Goal: Task Accomplishment & Management: Manage account settings

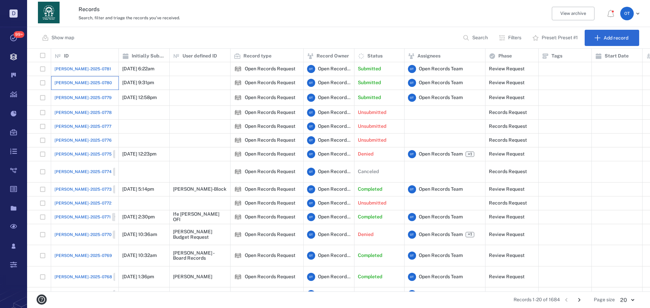
click at [85, 86] on div "[PERSON_NAME]-2025-0780" at bounding box center [84, 83] width 61 height 14
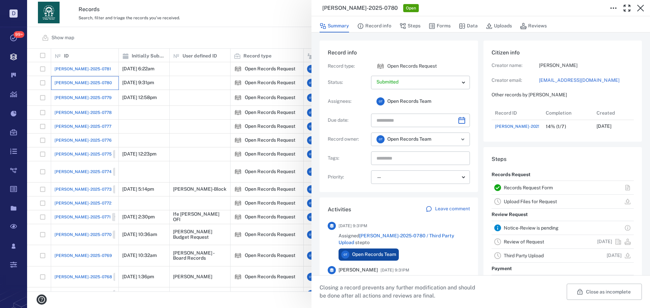
scroll to position [27, 134]
click at [450, 26] on div "Summary Record info Steps Forms Data Uploads Reviews" at bounding box center [480, 26] width 322 height 14
click at [443, 27] on button "Forms" at bounding box center [439, 26] width 22 height 13
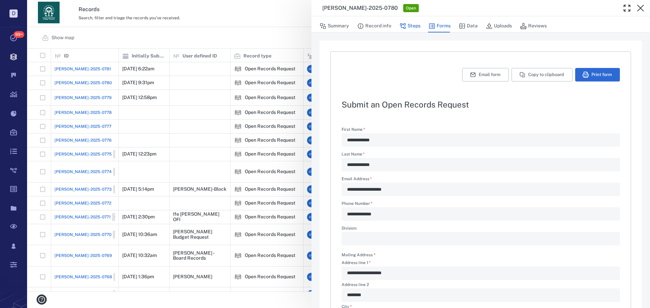
click at [414, 27] on button "Steps" at bounding box center [409, 26] width 21 height 13
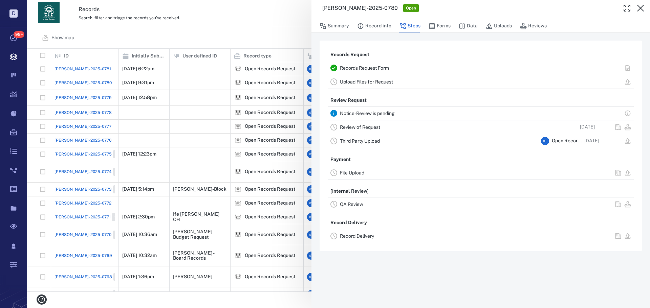
click at [382, 23] on button "Record info" at bounding box center [374, 26] width 34 height 13
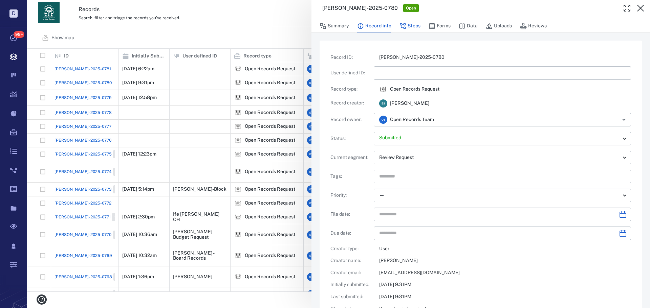
click at [411, 26] on button "Steps" at bounding box center [409, 26] width 21 height 13
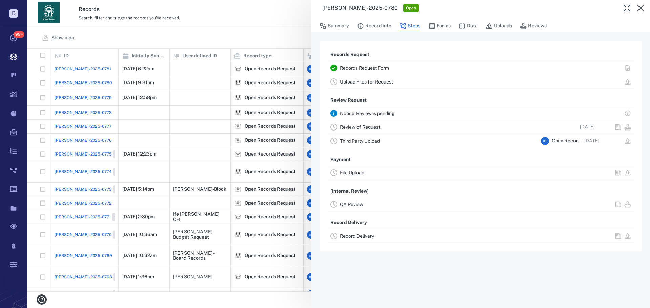
click at [356, 231] on div "Record Delivery" at bounding box center [481, 236] width 306 height 14
click at [358, 240] on div "Record Delivery" at bounding box center [439, 236] width 198 height 8
click at [368, 235] on link "Record Delivery" at bounding box center [357, 236] width 34 height 5
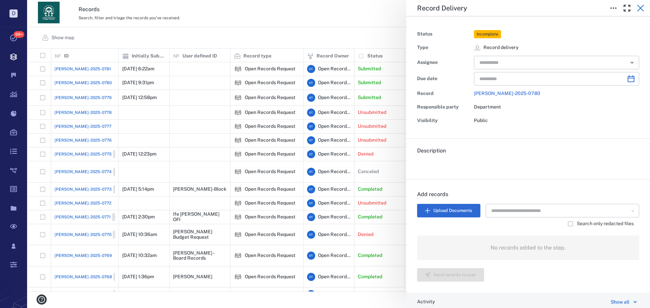
click at [638, 10] on icon "button" at bounding box center [640, 8] width 7 height 7
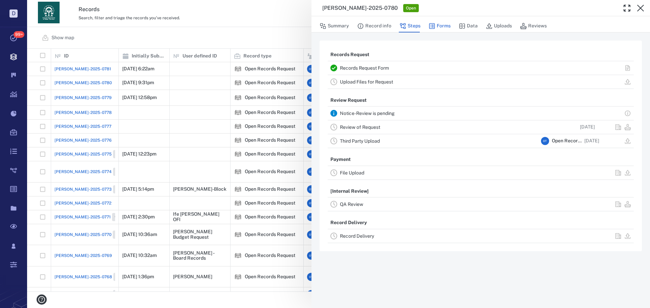
click at [448, 27] on button "Forms" at bounding box center [439, 26] width 22 height 13
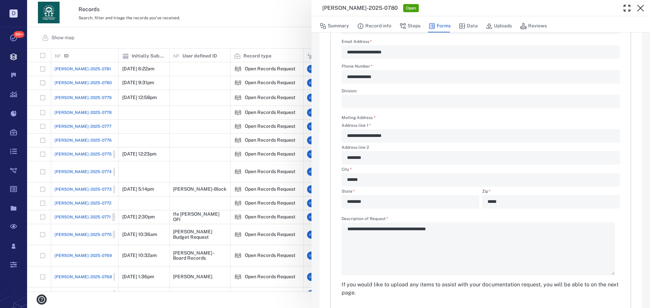
scroll to position [163, 0]
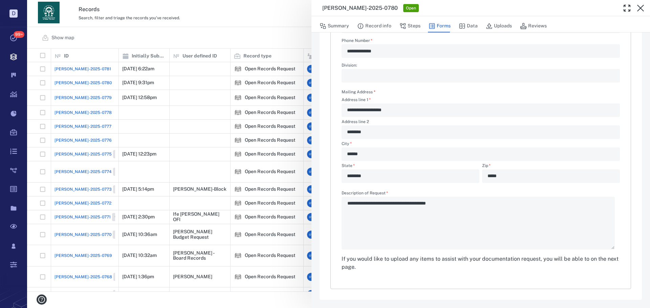
drag, startPoint x: 219, startPoint y: 184, endPoint x: 289, endPoint y: 167, distance: 72.5
click at [220, 185] on div "**********" at bounding box center [338, 154] width 623 height 308
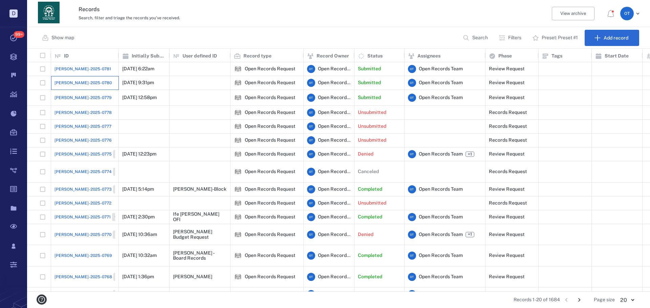
scroll to position [53, 0]
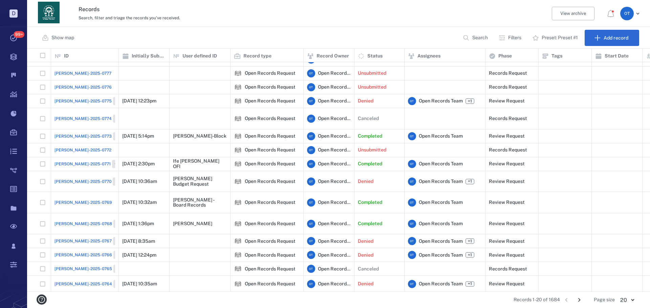
click at [480, 37] on p "Search" at bounding box center [480, 38] width 16 height 7
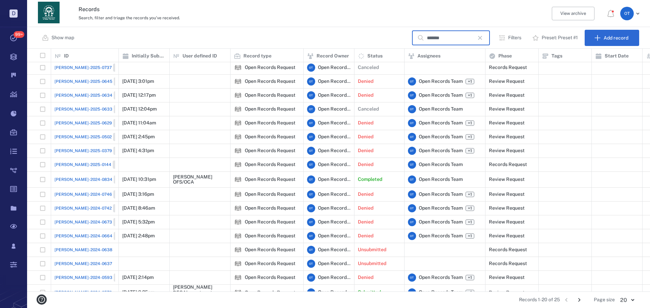
scroll to position [0, 0]
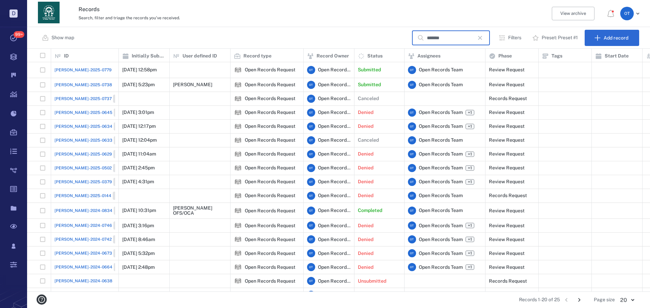
type input "*******"
click at [83, 82] on span "[PERSON_NAME]-2025-0738" at bounding box center [83, 85] width 58 height 6
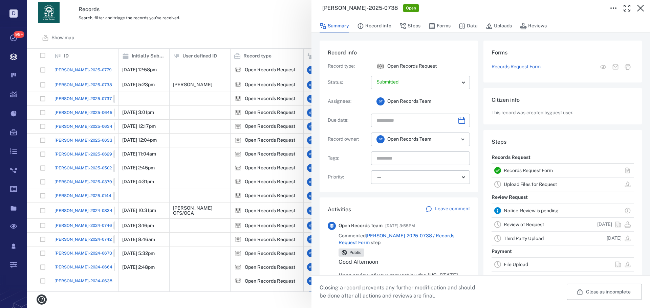
click at [139, 32] on div "[PERSON_NAME]-2025-0738 Open Summary Record info Steps Forms Data Uploads Revie…" at bounding box center [338, 154] width 623 height 308
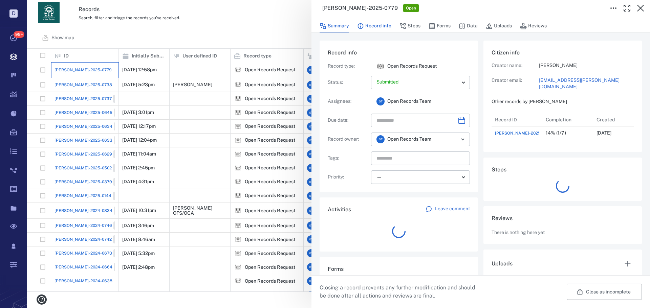
scroll to position [5, 5]
click at [380, 22] on button "Record info" at bounding box center [374, 26] width 34 height 13
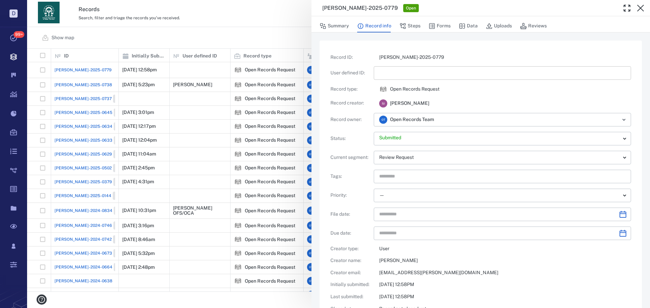
click at [391, 66] on input "text" at bounding box center [502, 73] width 246 height 14
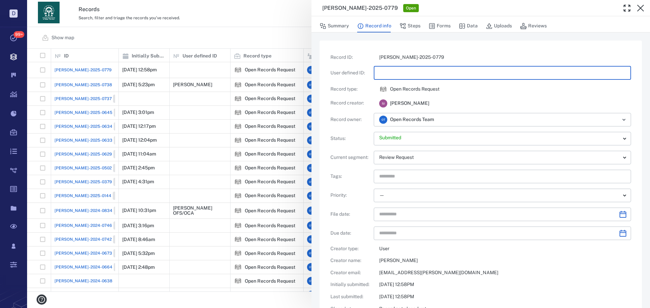
click at [393, 69] on input "text" at bounding box center [502, 73] width 246 height 14
type input "**********"
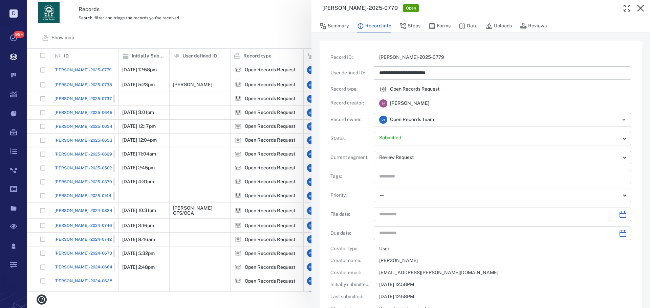
click at [465, 89] on div "Open Records Request" at bounding box center [505, 89] width 252 height 8
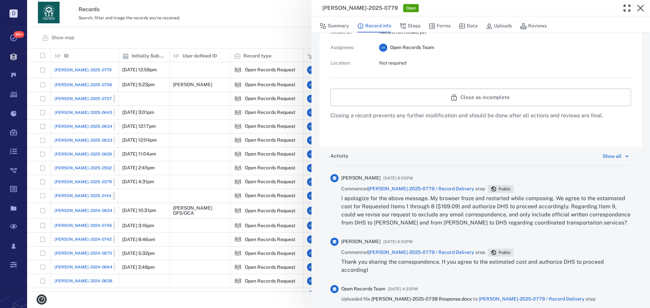
scroll to position [406, 0]
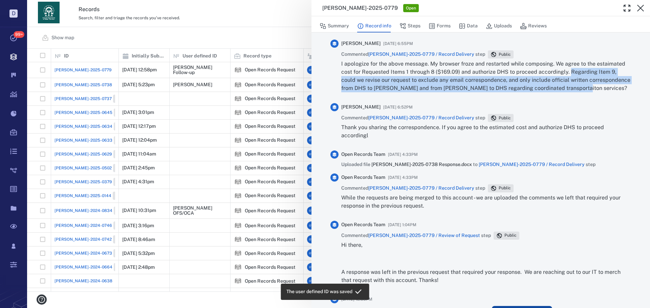
drag, startPoint x: 570, startPoint y: 71, endPoint x: 626, endPoint y: 94, distance: 61.0
click at [626, 94] on div "Activity Show all [PERSON_NAME] [DATE] 6:55PM Commented [PERSON_NAME]-2025-0779…" at bounding box center [480, 237] width 322 height 450
copy p "Regarding Item 9, could we revise our request to exclude any email corresponden…"
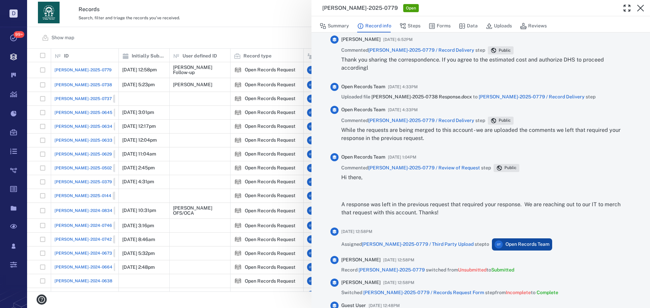
click at [190, 26] on div "[PERSON_NAME]-2025-0779 Open Summary Record info Steps Forms Data Uploads Revie…" at bounding box center [338, 154] width 623 height 308
drag, startPoint x: 282, startPoint y: 36, endPoint x: 324, endPoint y: 56, distance: 45.9
click at [282, 35] on div "[PERSON_NAME]-2025-0779 Open Summary Record info Steps Forms Data Uploads Revie…" at bounding box center [338, 154] width 623 height 308
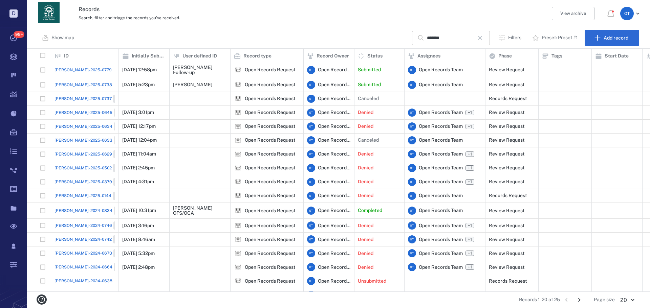
click at [484, 36] on icon "button" at bounding box center [480, 38] width 8 height 8
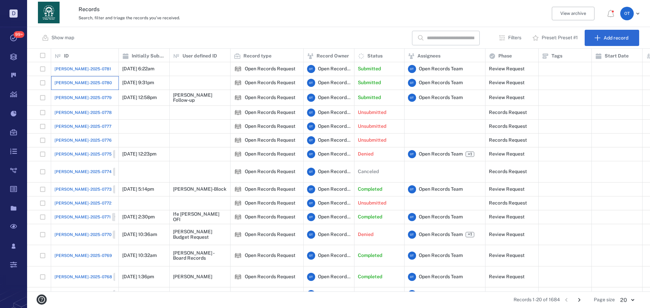
click at [62, 79] on div "[PERSON_NAME]-2025-0780" at bounding box center [84, 83] width 61 height 14
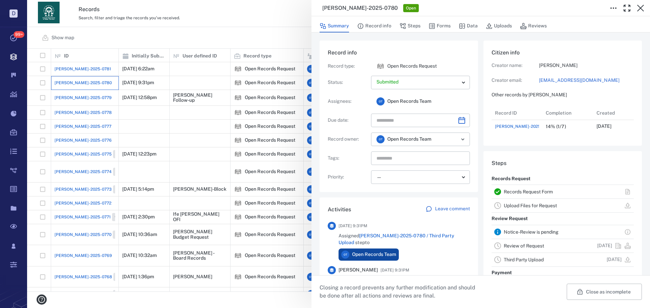
scroll to position [27, 134]
click at [265, 59] on div "[PERSON_NAME]-2025-0780 Open Summary Record info Steps Forms Data Uploads Revie…" at bounding box center [338, 154] width 623 height 308
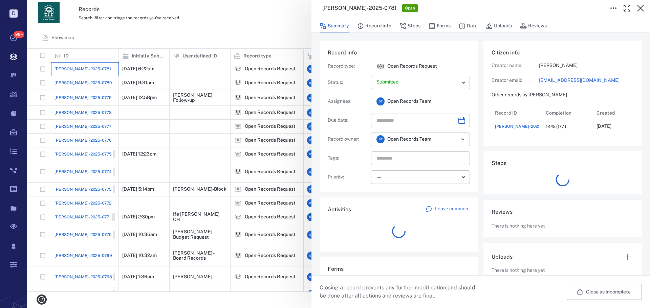
scroll to position [27, 134]
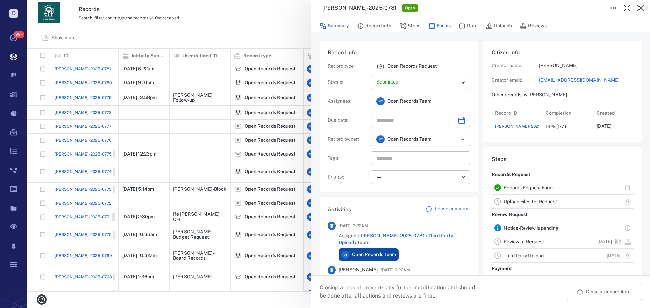
click at [439, 26] on button "Forms" at bounding box center [439, 26] width 22 height 13
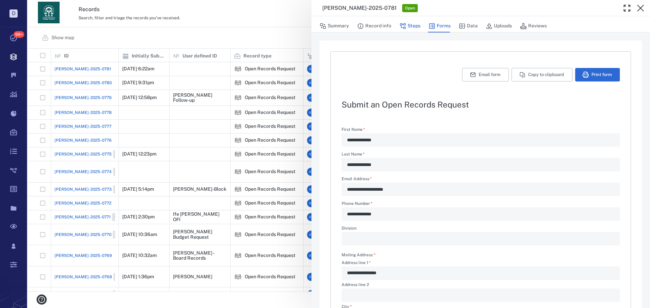
click at [416, 28] on button "Steps" at bounding box center [409, 26] width 21 height 13
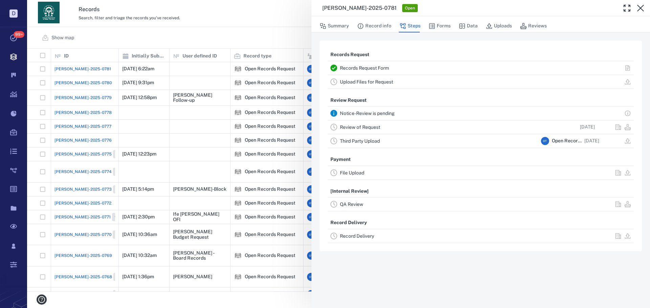
click at [365, 127] on link "Review of Request" at bounding box center [360, 127] width 40 height 5
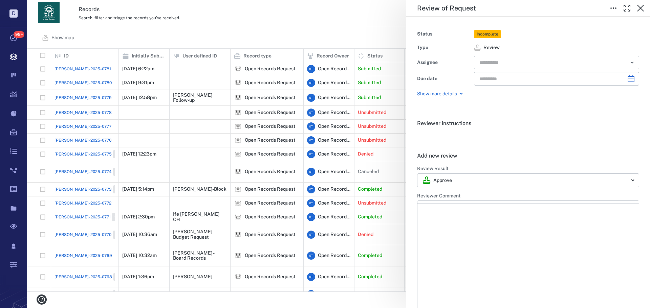
type input "**********"
click at [496, 62] on input "text" at bounding box center [549, 62] width 140 height 9
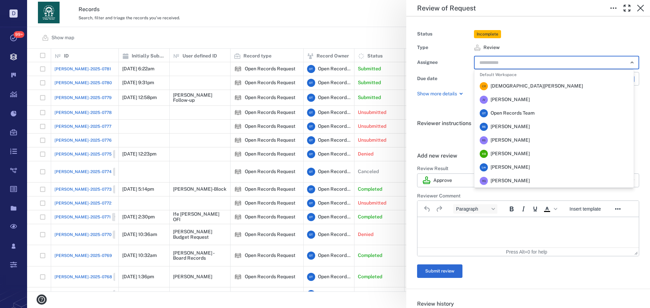
click at [504, 124] on span "[PERSON_NAME]" at bounding box center [509, 127] width 39 height 7
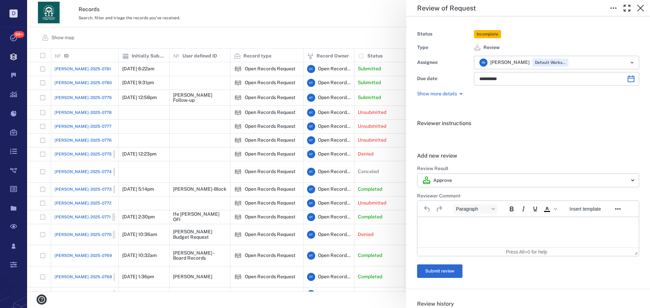
click at [294, 27] on div "**********" at bounding box center [338, 154] width 623 height 308
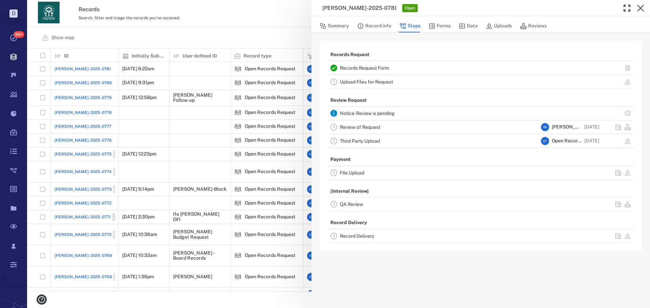
click at [285, 36] on div "[PERSON_NAME]-2025-0781 Open Summary Record info Steps Forms Data Uploads Revie…" at bounding box center [338, 154] width 623 height 308
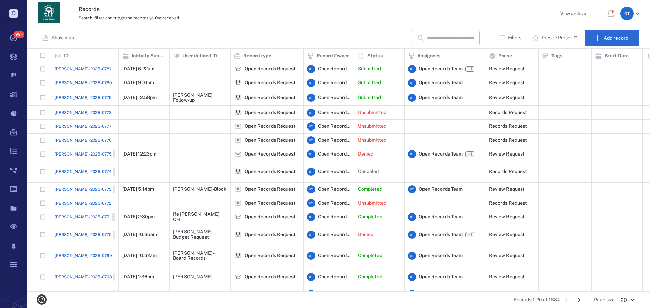
click at [73, 83] on span "[PERSON_NAME]-2025-0780" at bounding box center [82, 83] width 57 height 6
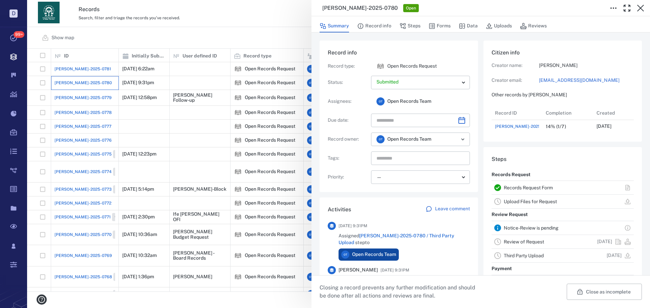
scroll to position [27, 134]
click at [447, 27] on button "Forms" at bounding box center [439, 26] width 22 height 13
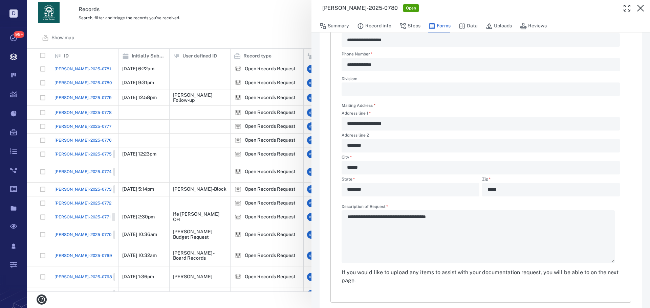
scroll to position [163, 0]
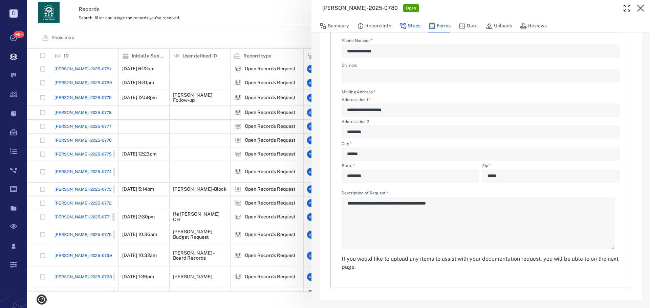
click at [413, 28] on button "Steps" at bounding box center [409, 26] width 21 height 13
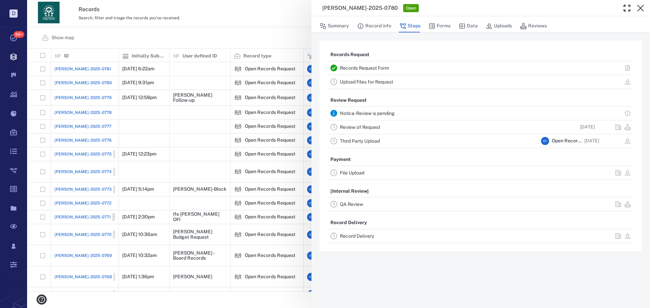
click at [352, 235] on link "Record Delivery" at bounding box center [357, 236] width 34 height 5
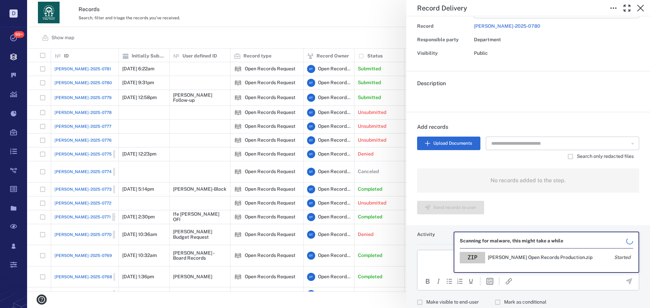
scroll to position [68, 0]
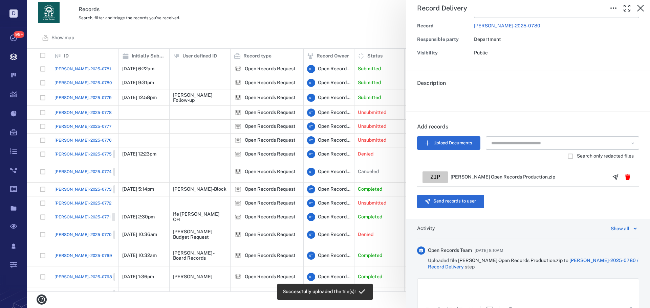
click at [468, 215] on div "Add records Upload Documents ​ Search only redacted files zip [PERSON_NAME] Ope…" at bounding box center [528, 165] width 244 height 107
click at [468, 205] on button "Send records to user" at bounding box center [450, 202] width 67 height 14
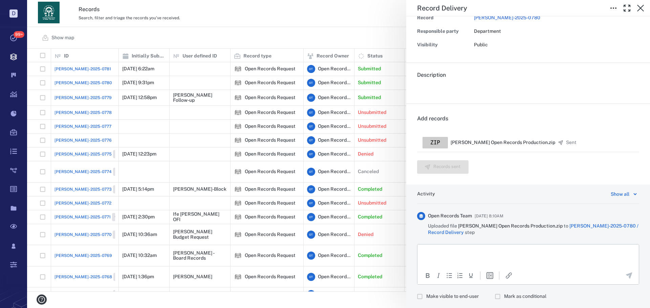
scroll to position [92, 0]
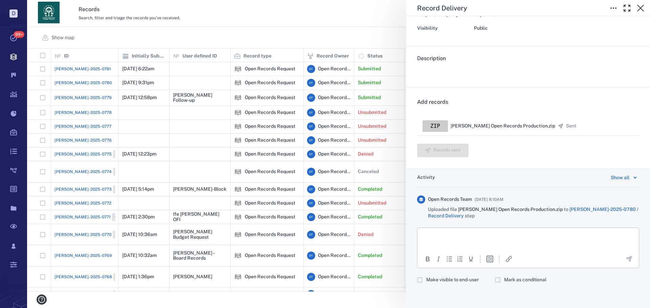
click at [479, 221] on div "Open Records Team [DATE] 8:10AM Uploaded file [PERSON_NAME] Open Records Produc…" at bounding box center [528, 207] width 222 height 29
click at [478, 232] on html at bounding box center [527, 236] width 221 height 17
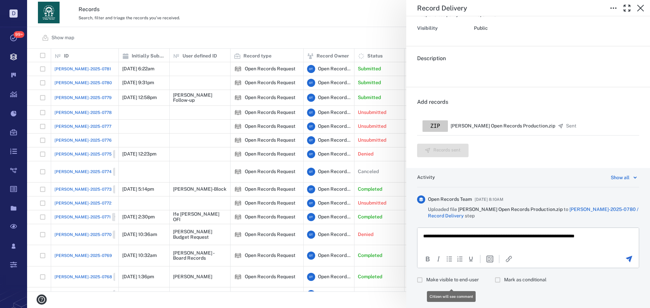
click at [450, 276] on label "Make visible to end-user" at bounding box center [445, 280] width 65 height 13
click at [626, 257] on icon "Send the comment" at bounding box center [629, 259] width 6 height 6
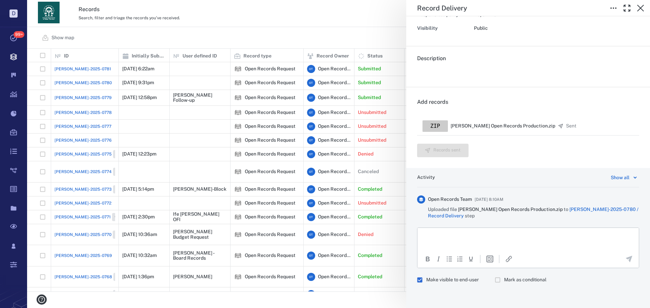
scroll to position [0, 0]
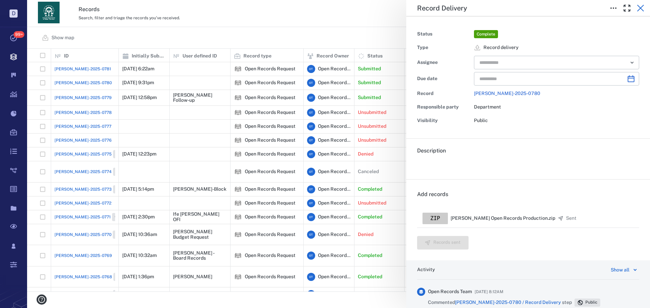
click at [641, 9] on icon "button" at bounding box center [640, 8] width 8 height 8
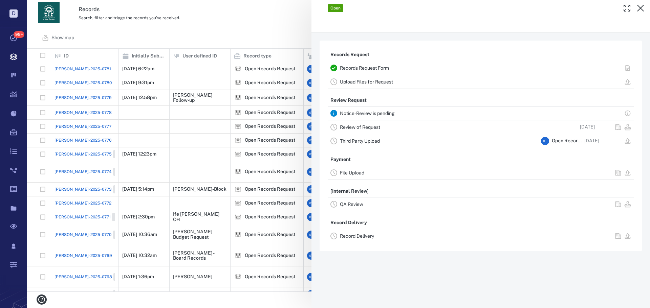
click at [337, 20] on div "Open Records Request Records Request Form Upload Files for Request Review Reque…" at bounding box center [338, 154] width 623 height 308
